Goal: Task Accomplishment & Management: Manage account settings

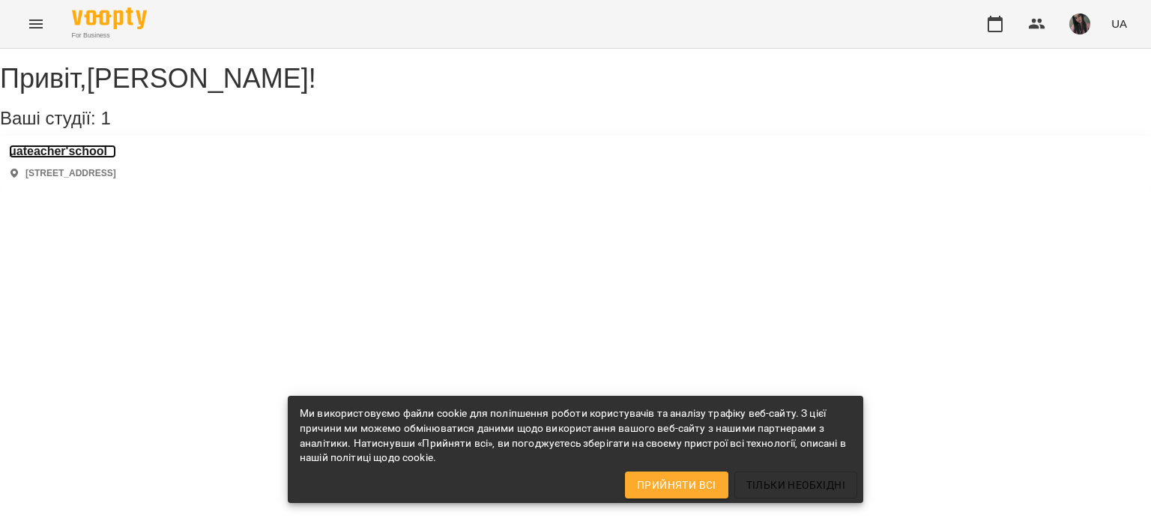
click at [115, 158] on h3 "uateacher'school" at bounding box center [62, 151] width 107 height 13
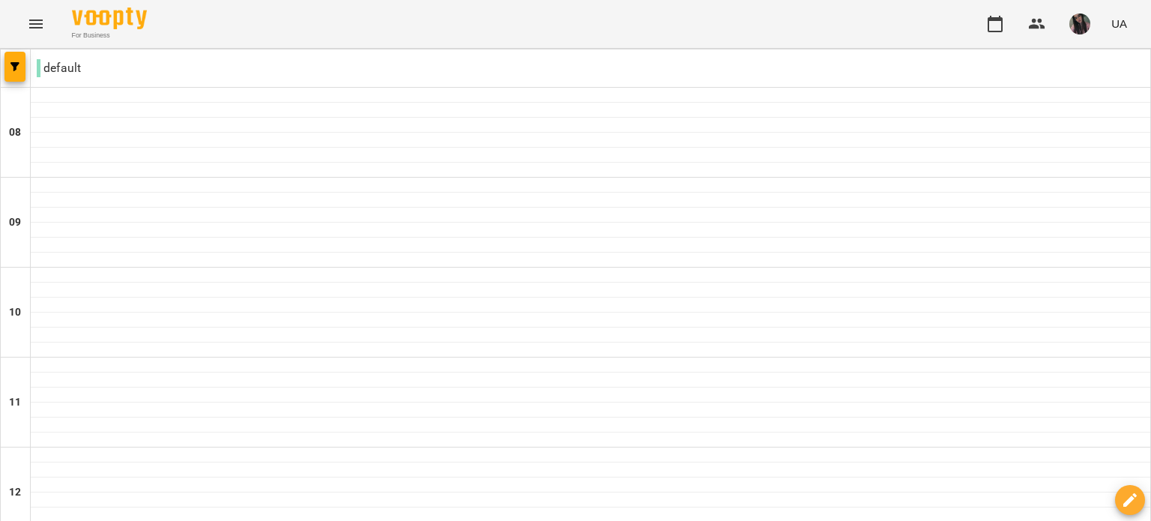
scroll to position [449, 0]
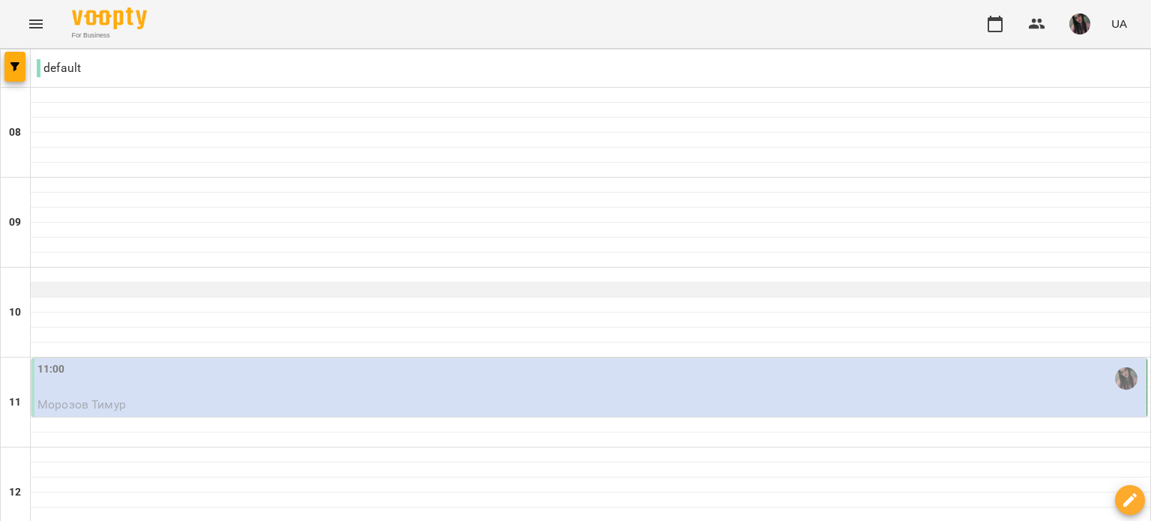
scroll to position [300, 0]
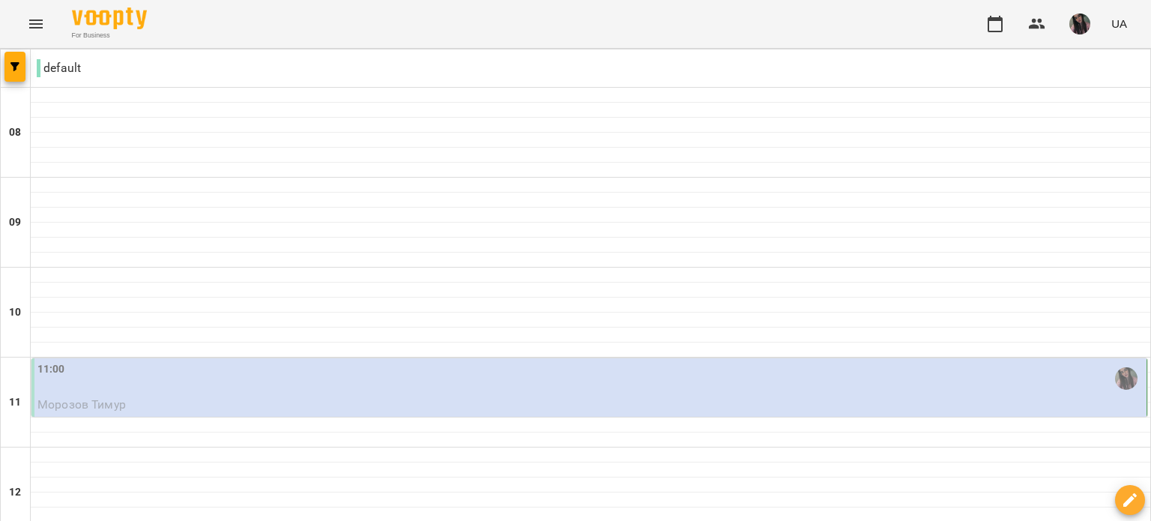
click at [258, 395] on p "Морозов Тимур" at bounding box center [590, 404] width 1106 height 18
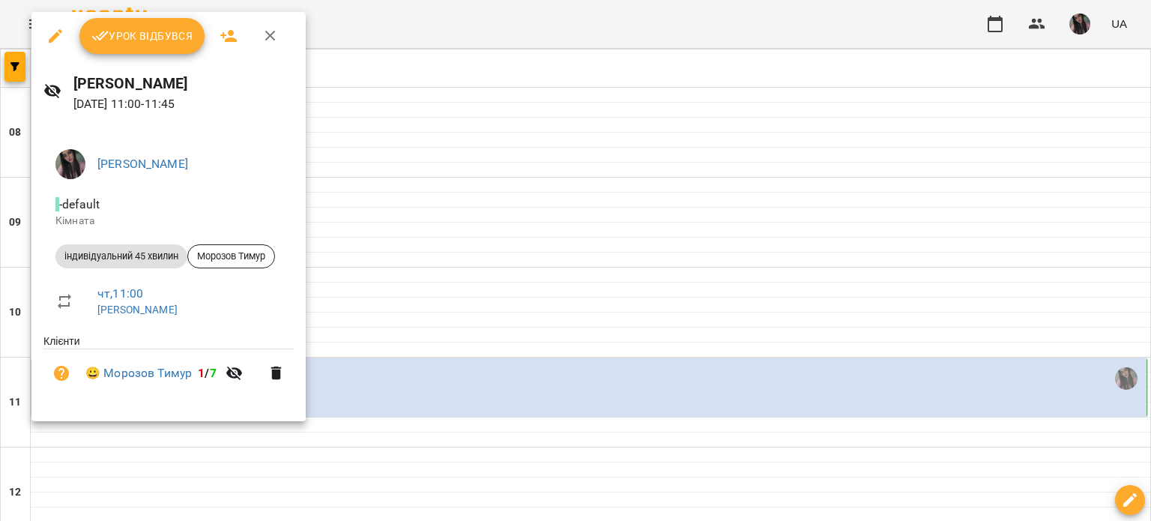
click at [121, 43] on span "Урок відбувся" at bounding box center [142, 36] width 102 height 18
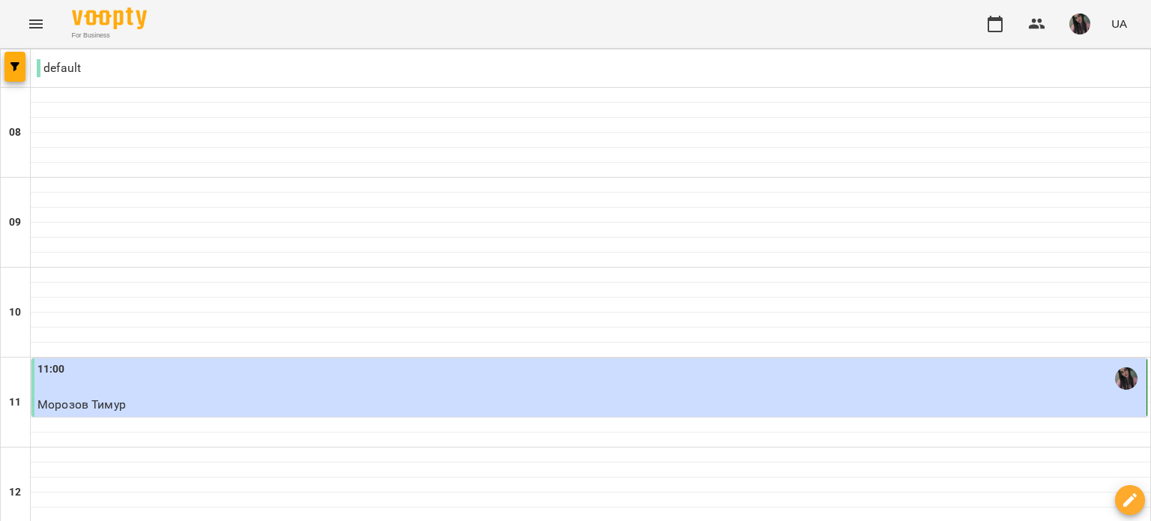
scroll to position [824, 0]
